Goal: Task Accomplishment & Management: Complete application form

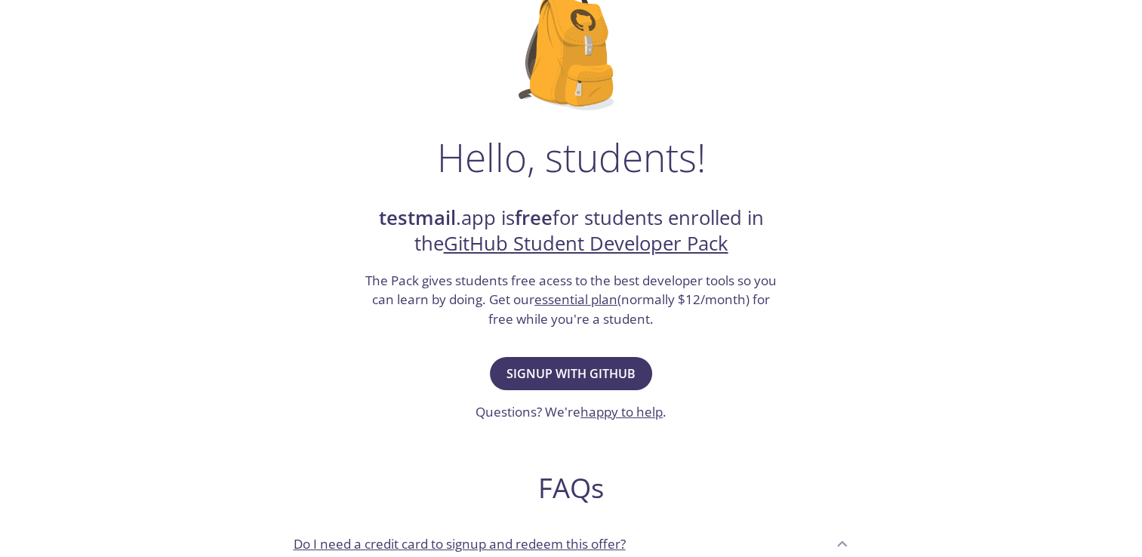
scroll to position [151, 0]
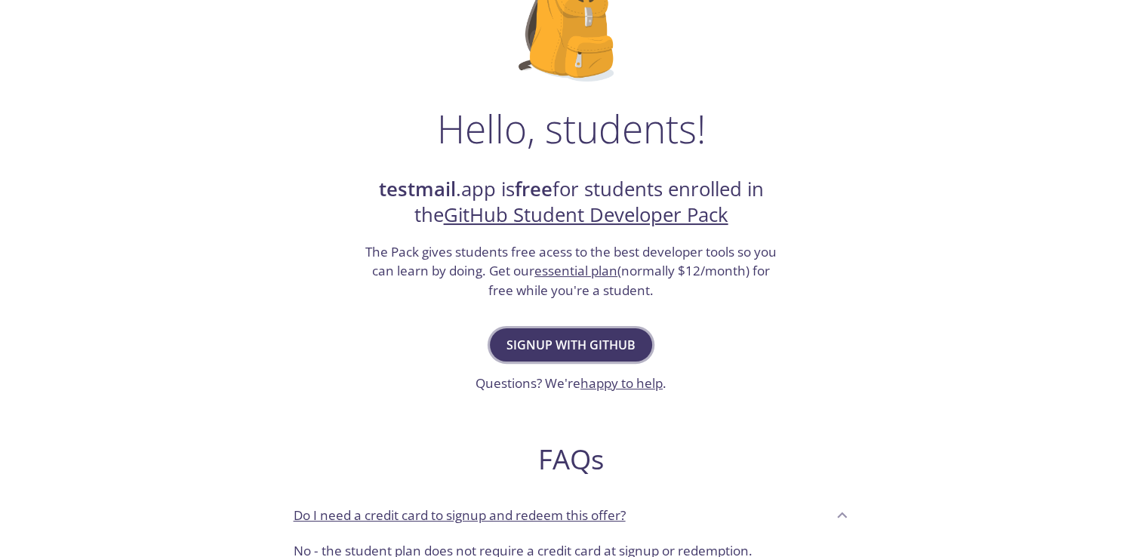
click at [593, 348] on span "Signup with GitHub" at bounding box center [570, 344] width 129 height 21
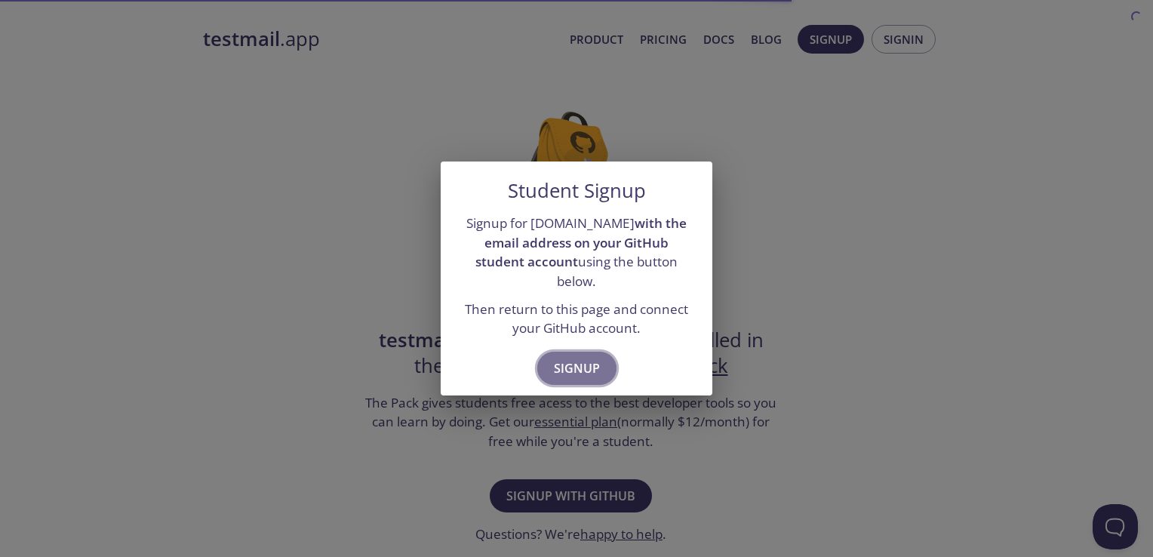
click at [583, 365] on span "Signup" at bounding box center [577, 368] width 46 height 21
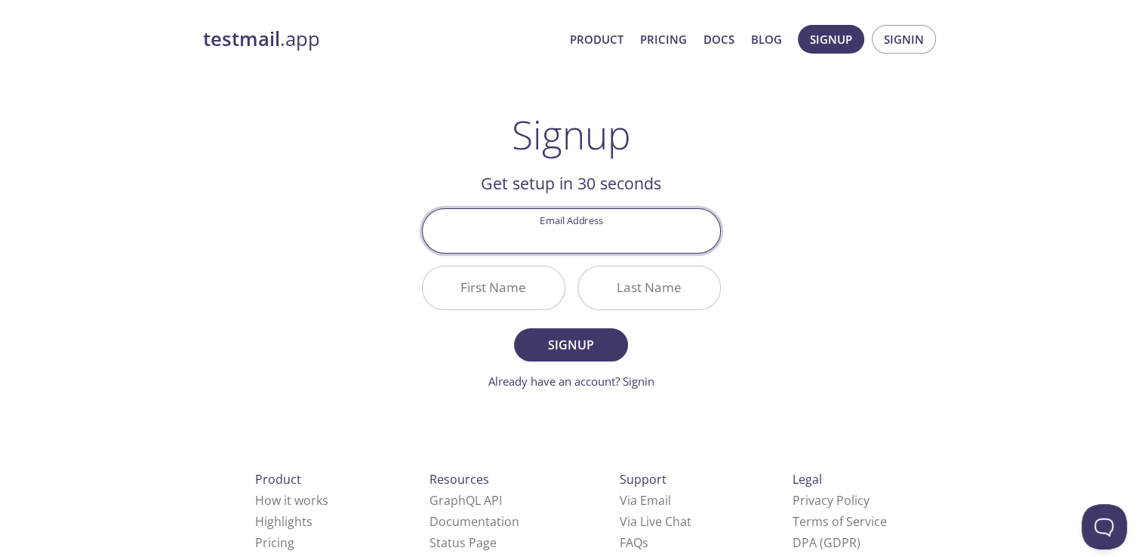
click at [578, 230] on input "Email Address" at bounding box center [571, 230] width 297 height 43
type input "[EMAIL_ADDRESS][DOMAIN_NAME]"
click at [534, 286] on input "First Name" at bounding box center [494, 287] width 142 height 43
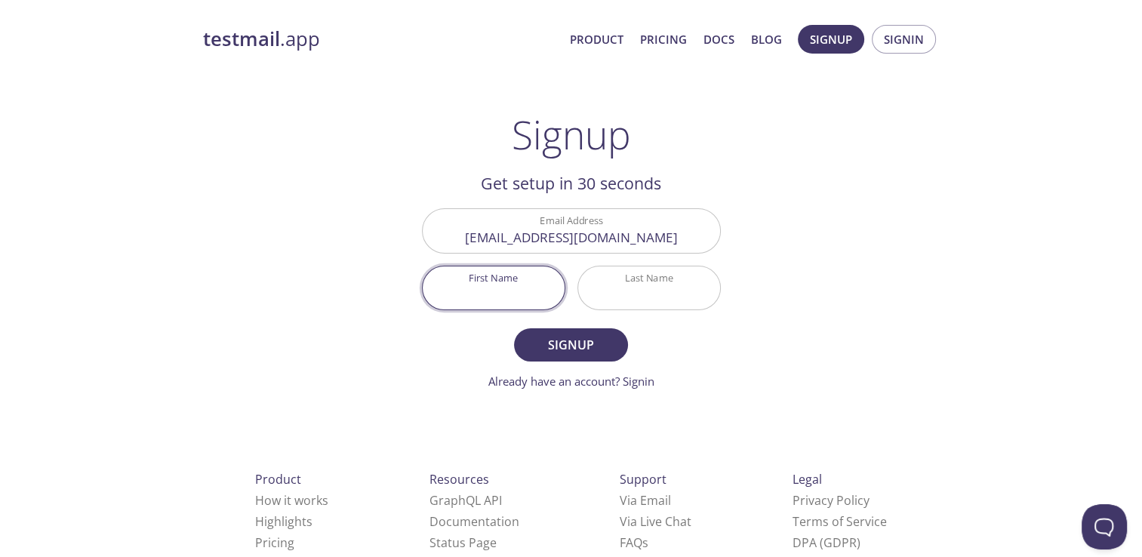
type input "[PERSON_NAME]"
click at [565, 349] on span "Signup" at bounding box center [571, 344] width 80 height 21
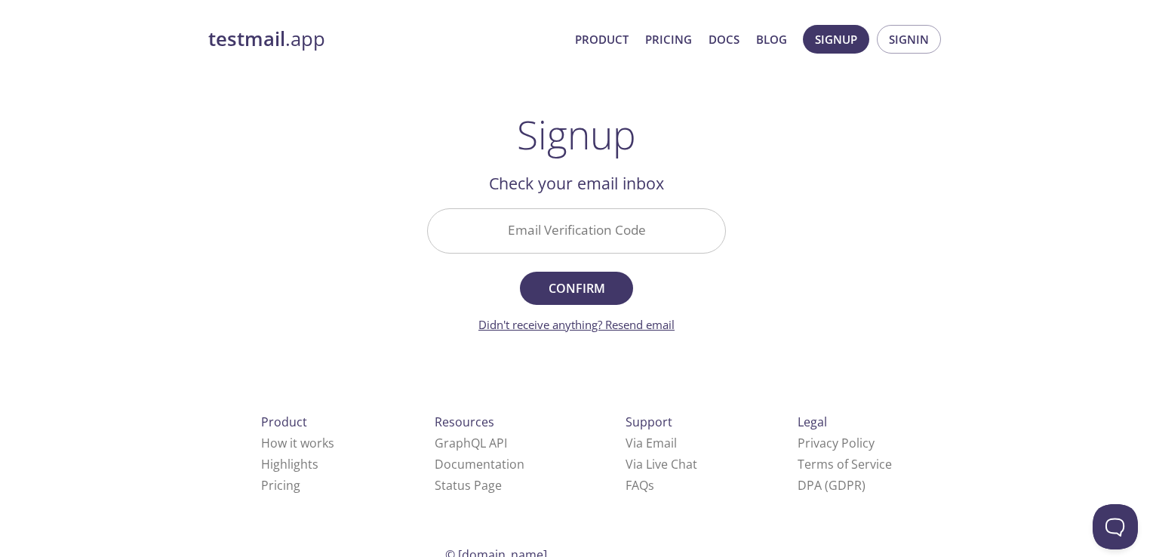
click at [652, 325] on link "Didn't receive anything? Resend email" at bounding box center [576, 324] width 196 height 15
click at [568, 240] on input "Email Verification Code" at bounding box center [576, 230] width 297 height 43
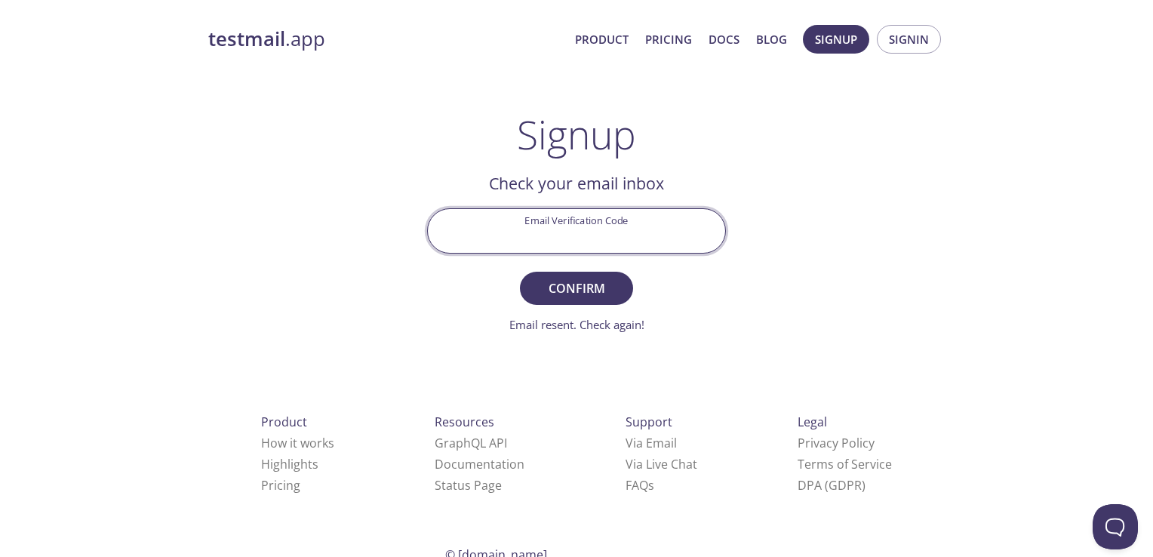
paste input "Y59W47C"
type input "Y59W47C"
click at [584, 286] on span "Confirm" at bounding box center [577, 288] width 80 height 21
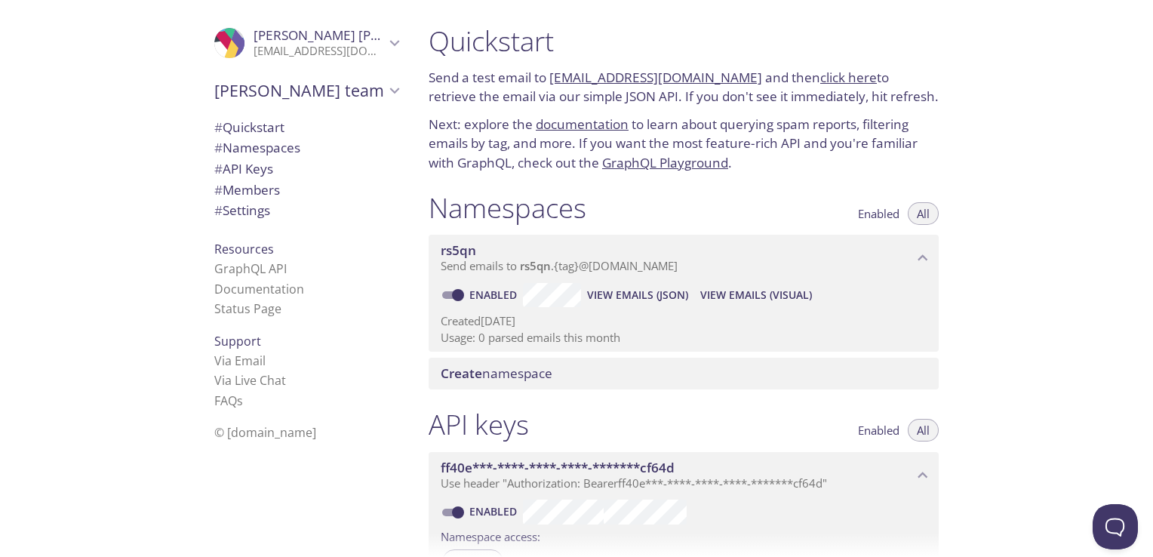
click at [260, 152] on span "# Namespaces" at bounding box center [257, 147] width 86 height 17
click at [875, 214] on span "Enabled" at bounding box center [879, 214] width 42 height 0
click at [921, 214] on span "All" at bounding box center [923, 214] width 13 height 0
drag, startPoint x: 938, startPoint y: 267, endPoint x: 928, endPoint y: 267, distance: 10.6
click at [936, 267] on div "rs5qn Send emails to rs5qn . {tag} @inbox.testmail.app" at bounding box center [684, 258] width 510 height 47
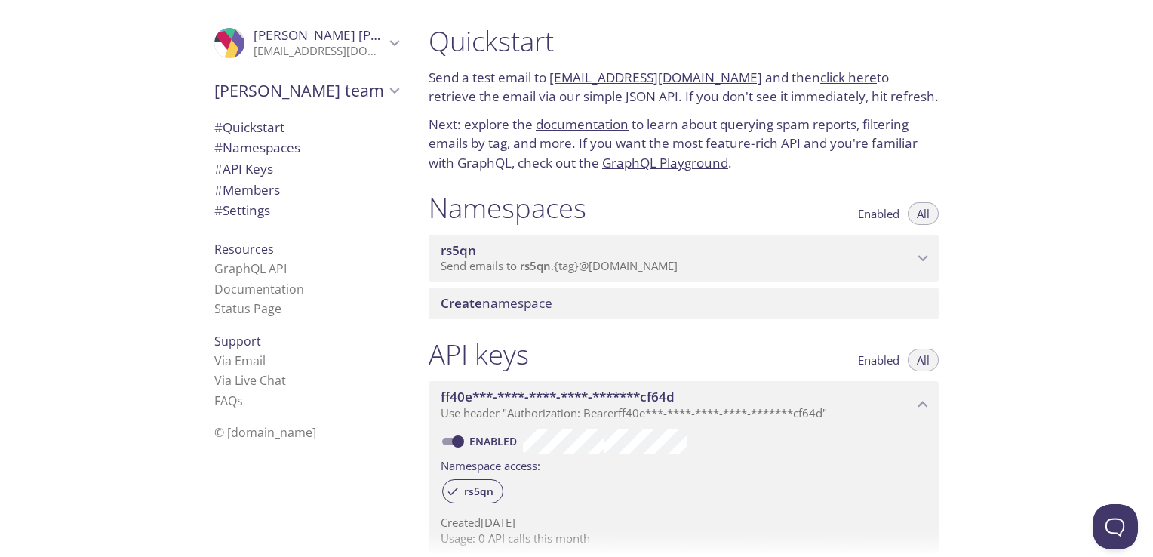
click at [914, 268] on div "rs5qn Send emails to rs5qn . {tag} @inbox.testmail.app" at bounding box center [684, 258] width 510 height 47
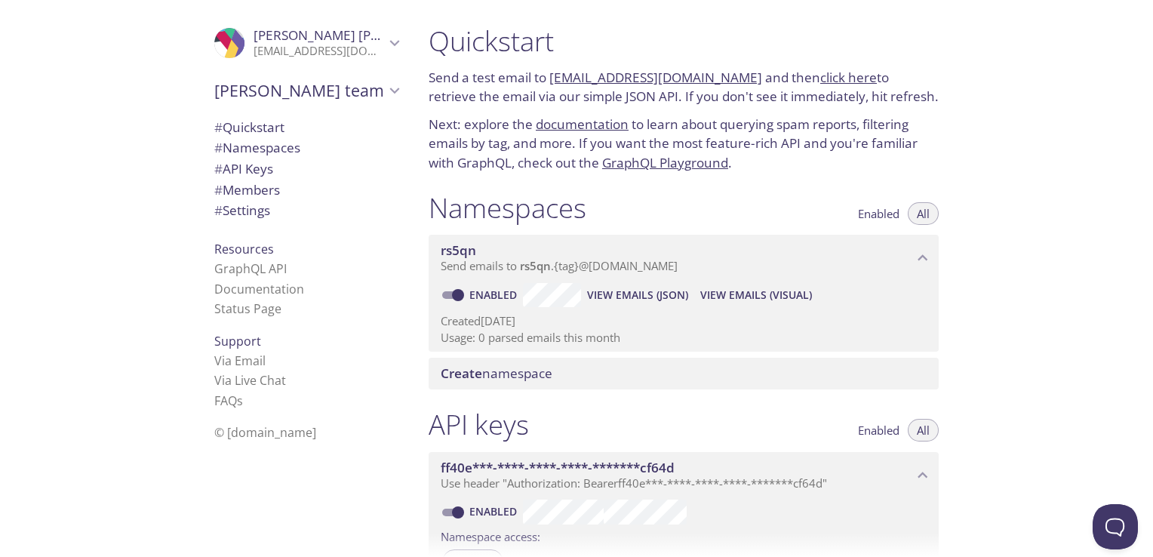
click at [473, 300] on link "Enabled" at bounding box center [495, 295] width 56 height 14
click at [473, 300] on input "Enabled" at bounding box center [458, 295] width 54 height 18
click at [444, 297] on input "Disabled" at bounding box center [446, 295] width 54 height 18
checkbox input "true"
click at [740, 298] on span "View Emails (Visual)" at bounding box center [756, 295] width 112 height 18
